Goal: Navigation & Orientation: Understand site structure

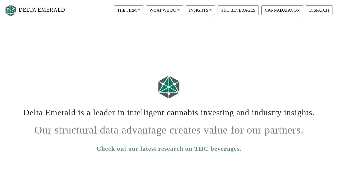
scroll to position [101, 0]
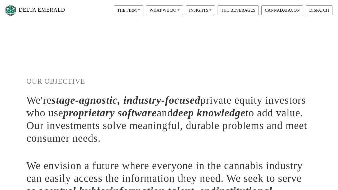
scroll to position [158, 0]
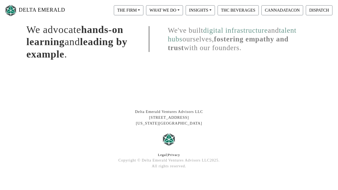
scroll to position [138, 0]
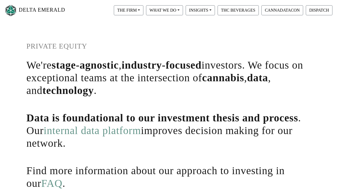
scroll to position [170, 0]
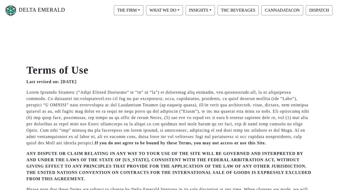
scroll to position [10, 0]
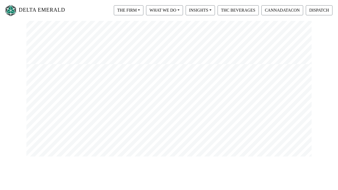
scroll to position [348, 0]
